Goal: Task Accomplishment & Management: Use online tool/utility

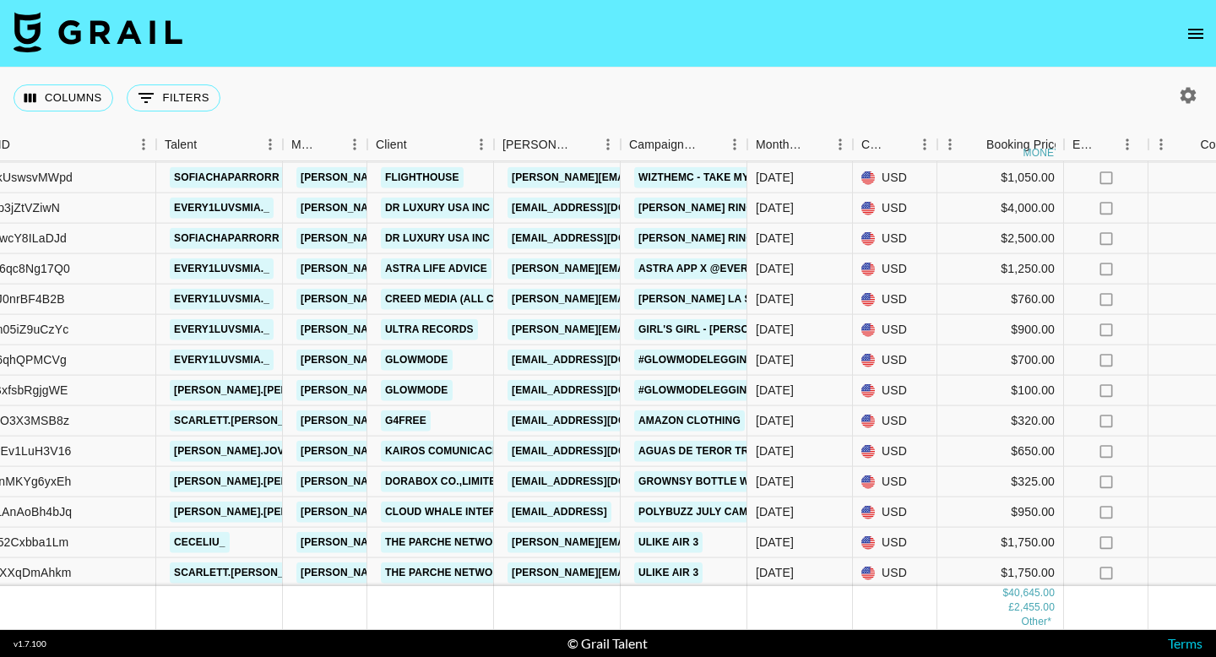
scroll to position [843, 0]
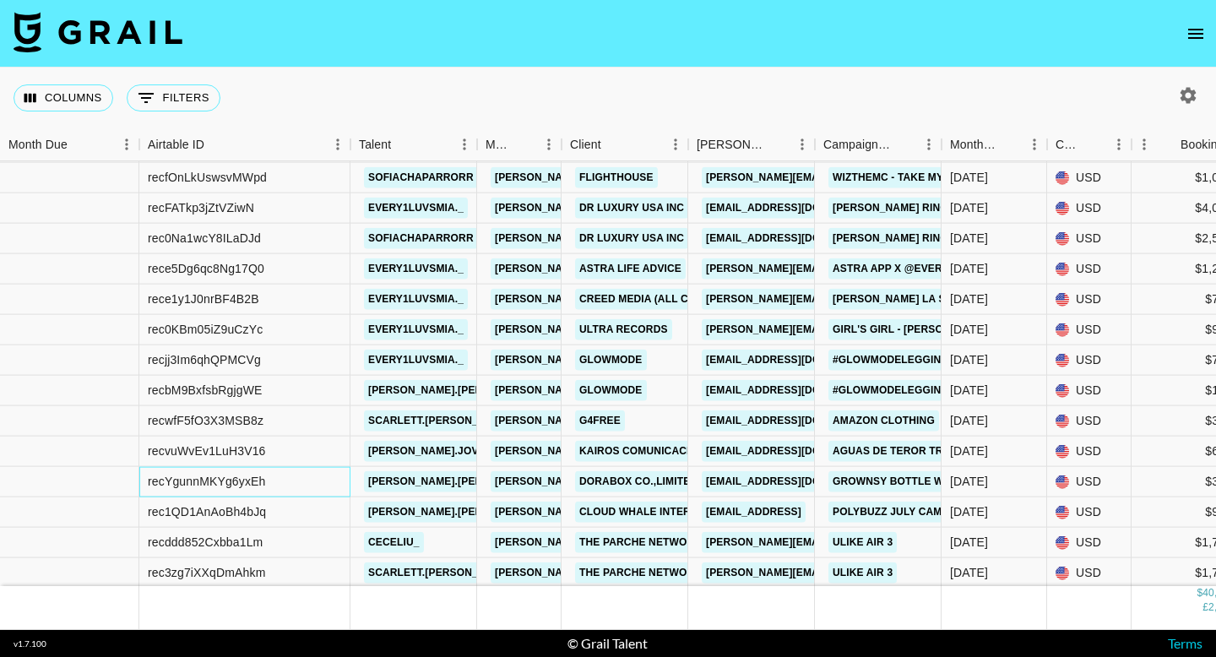
click at [138, 480] on div "recYgunnMKYg6yxEh [PERSON_NAME].[PERSON_NAME] [PERSON_NAME][EMAIL_ADDRESS][DOMA…" at bounding box center [798, 482] width 1596 height 30
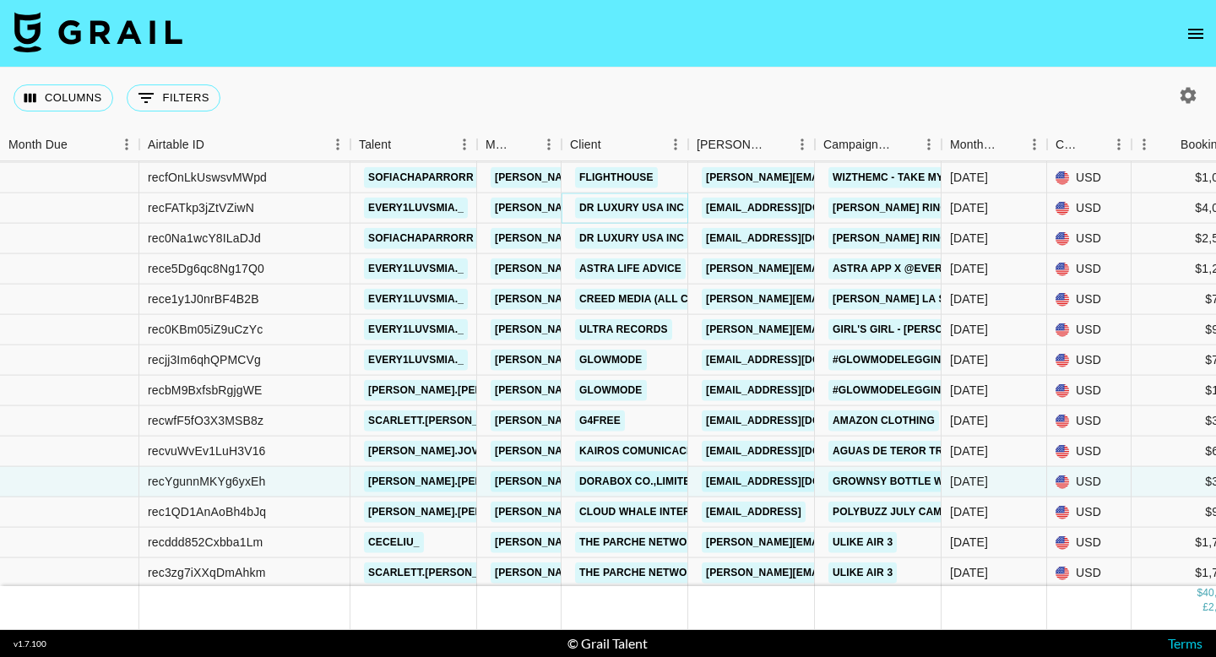
click at [624, 214] on link "DR LUXURY USA INC" at bounding box center [631, 208] width 113 height 21
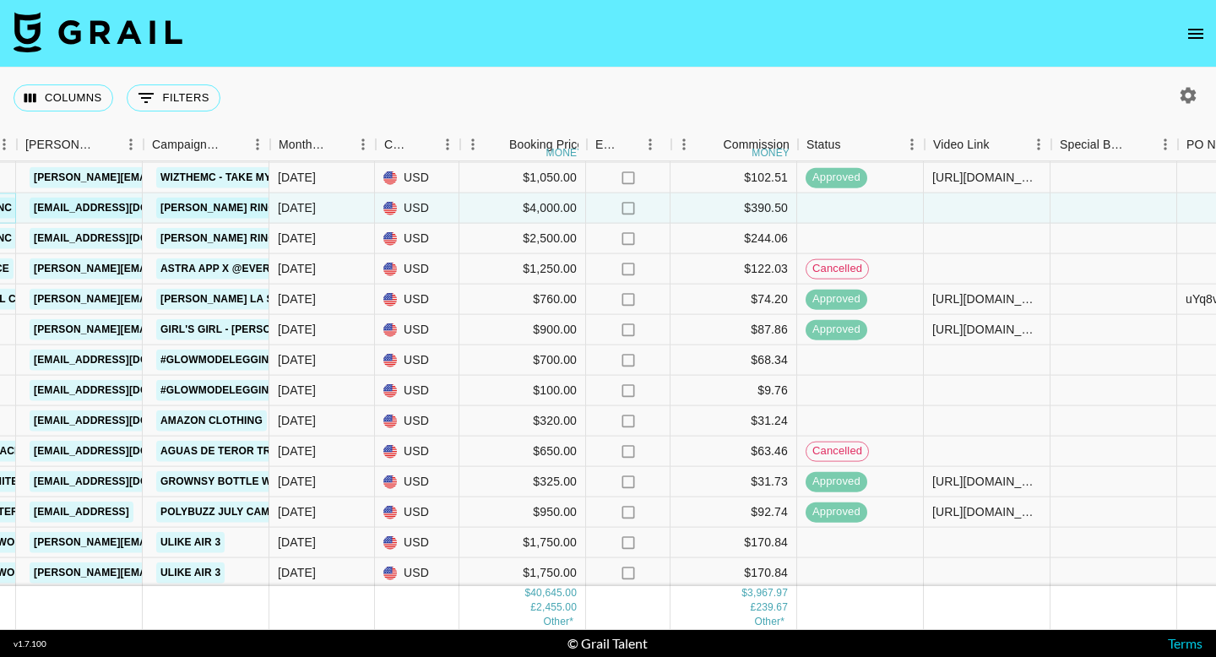
scroll to position [843, 677]
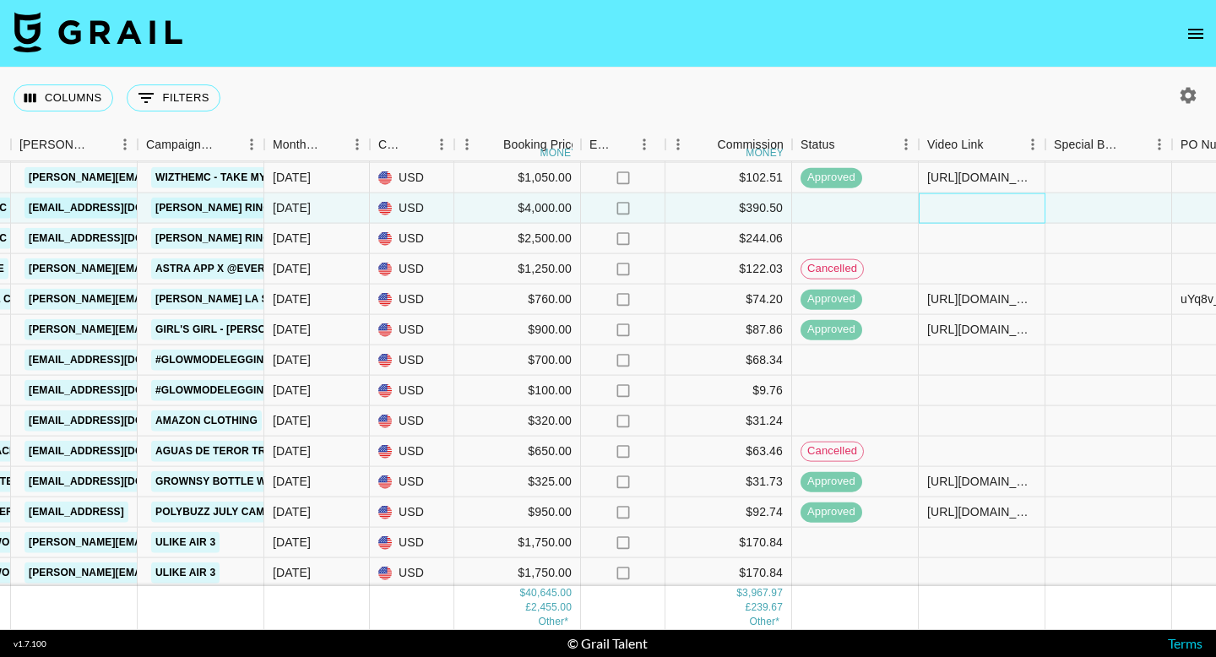
click at [941, 202] on div at bounding box center [982, 208] width 127 height 30
type input "[URL][DOMAIN_NAME]"
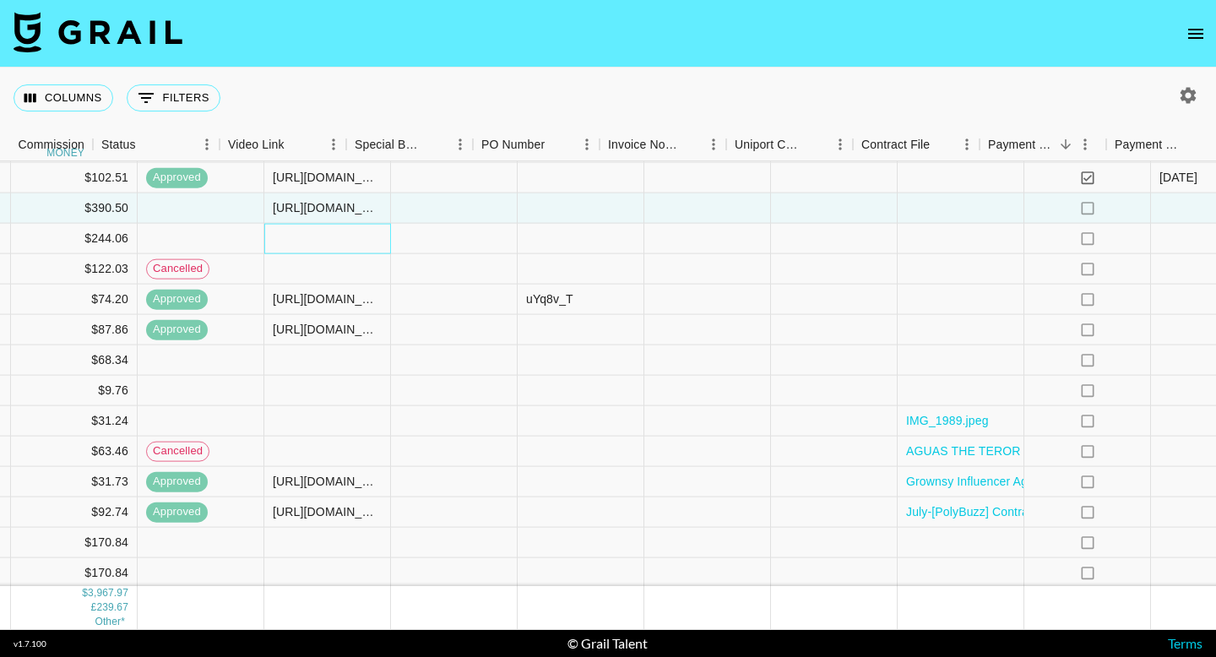
scroll to position [843, 1587]
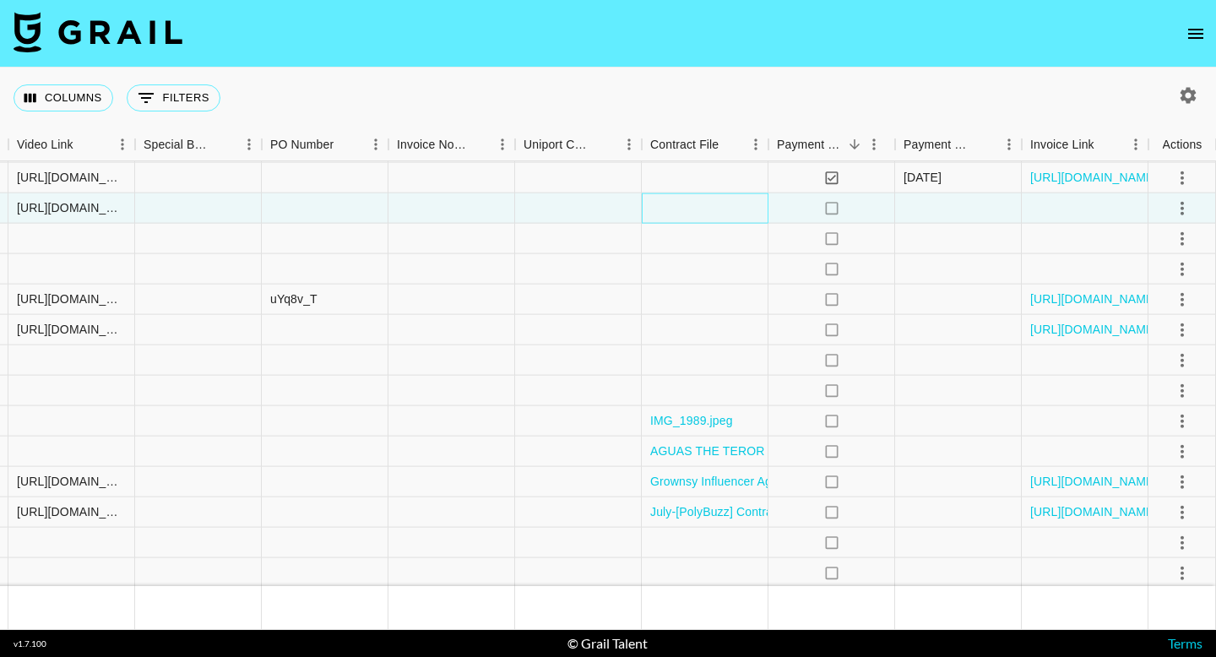
click at [688, 213] on div at bounding box center [705, 208] width 127 height 30
click at [1184, 208] on icon "select merge strategy" at bounding box center [1182, 208] width 20 height 20
click at [1153, 236] on li "Confirm" at bounding box center [1161, 244] width 110 height 30
click at [1142, 369] on div "Approve" at bounding box center [1146, 365] width 52 height 20
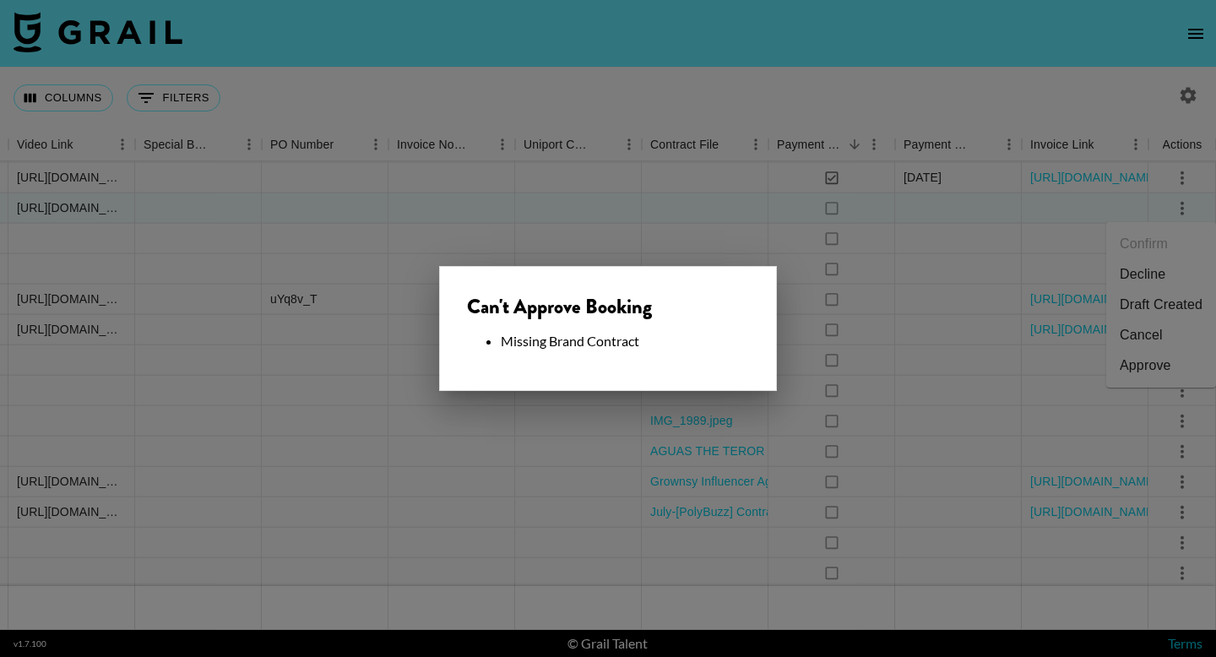
click at [902, 336] on div at bounding box center [608, 328] width 1216 height 657
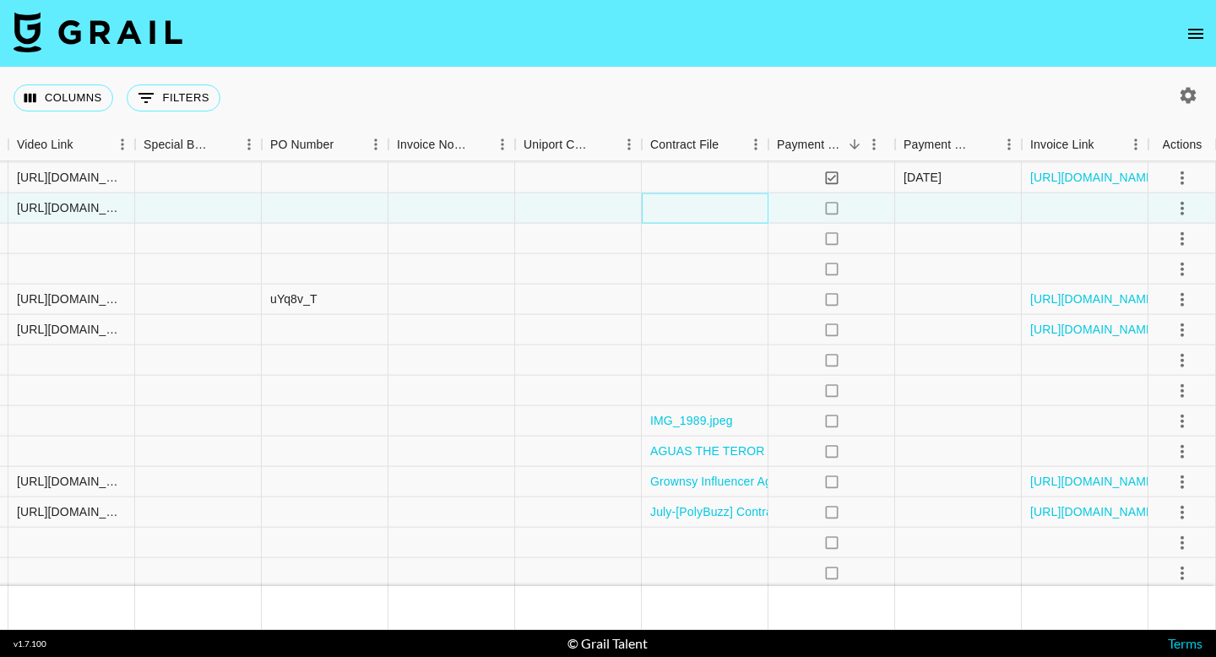
click at [700, 208] on div at bounding box center [705, 208] width 127 height 30
click at [701, 208] on div at bounding box center [705, 208] width 127 height 30
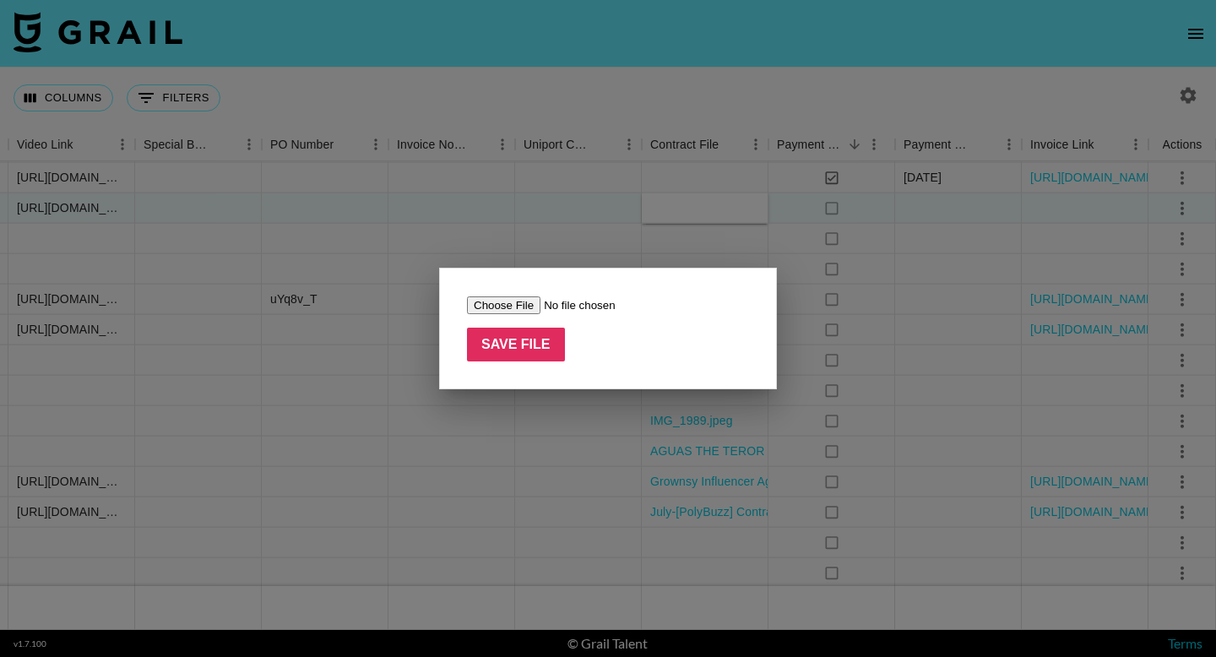
click at [495, 308] on input "file" at bounding box center [574, 305] width 214 height 18
type input "C:\fakepath\[PERSON_NAME] Ring Influencer Collaboration Agreement @every1luvsmi…"
click at [525, 344] on input "Save File" at bounding box center [516, 345] width 98 height 34
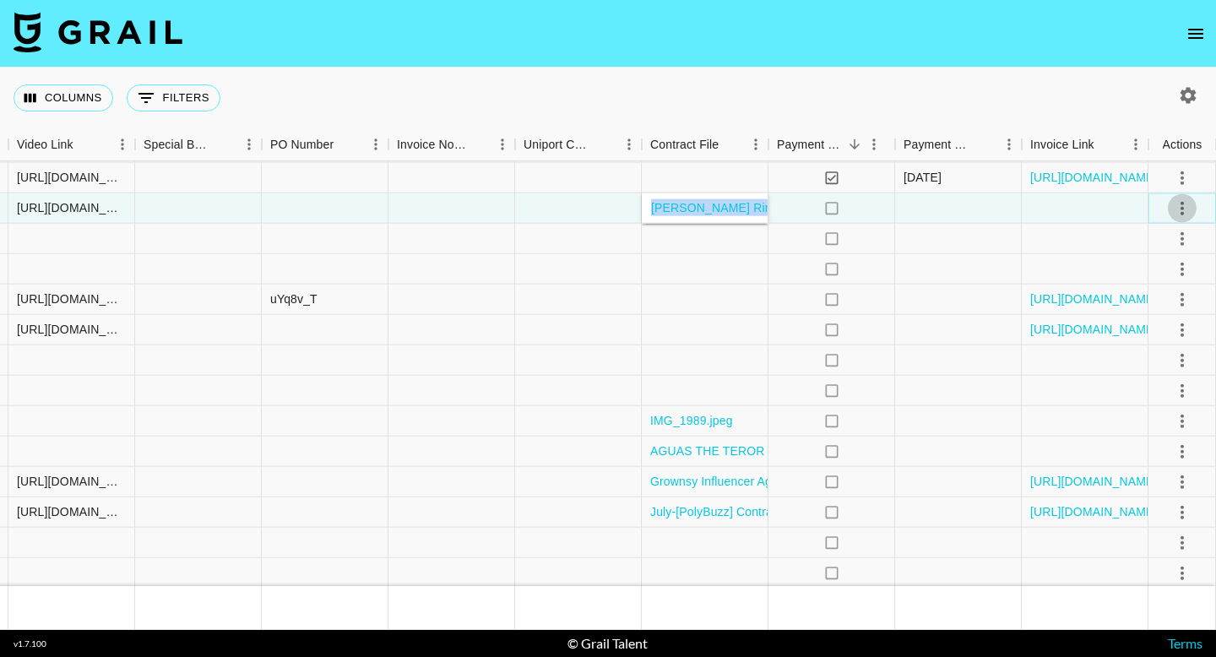
click at [1190, 206] on icon "select merge strategy" at bounding box center [1182, 208] width 20 height 20
click at [1149, 369] on div "Approve" at bounding box center [1146, 365] width 52 height 20
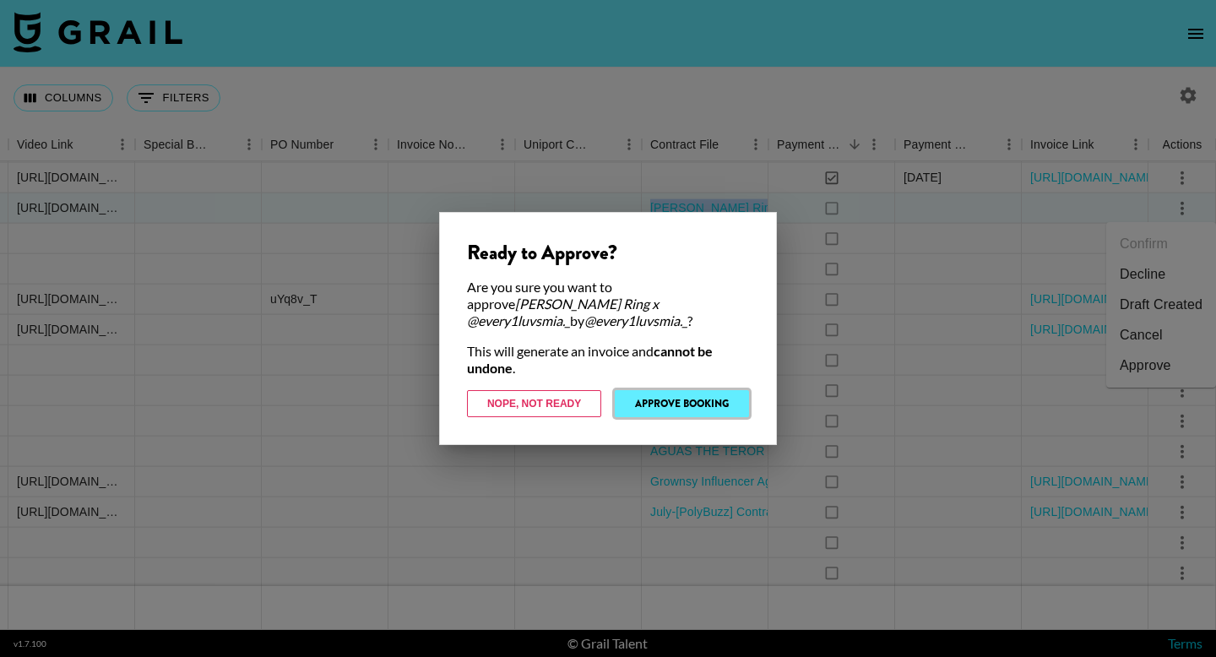
click at [675, 396] on button "Approve Booking" at bounding box center [682, 403] width 134 height 27
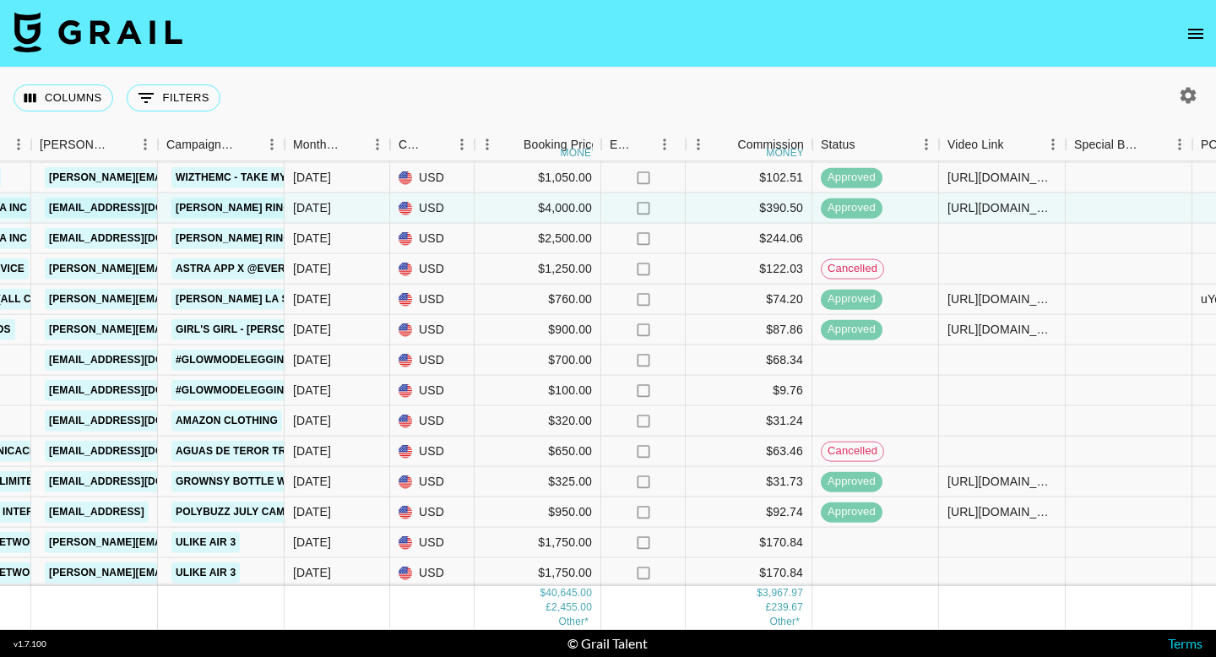
scroll to position [1270, 657]
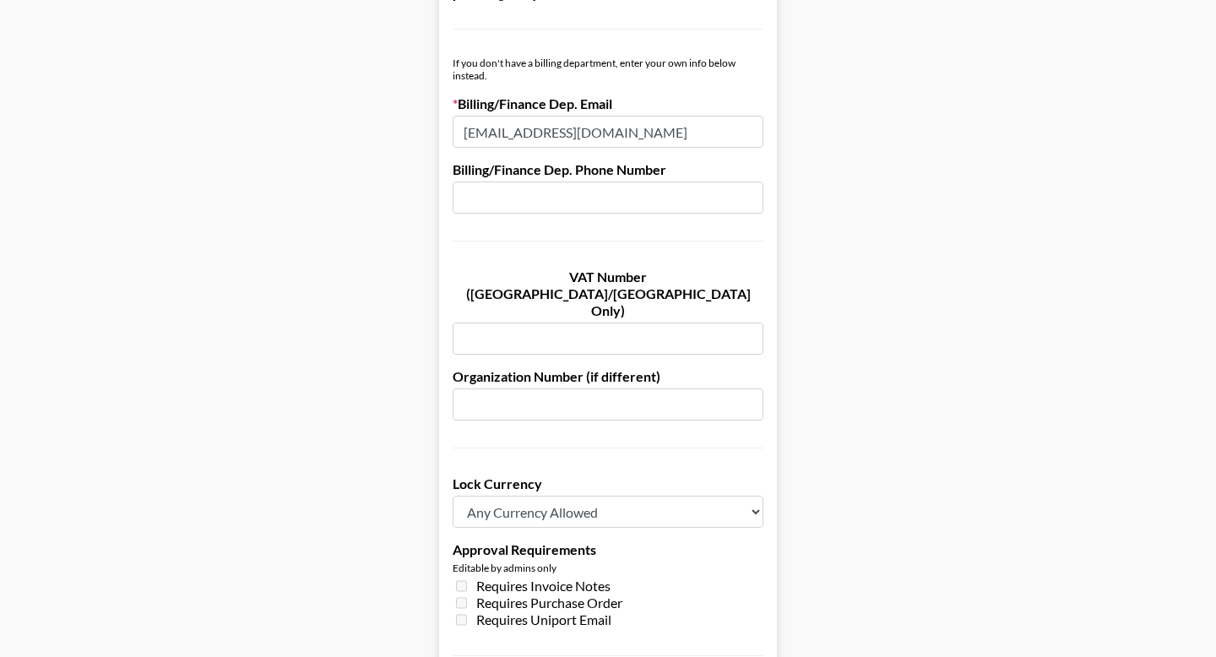
scroll to position [1277, 0]
